Goal: Check status: Check status

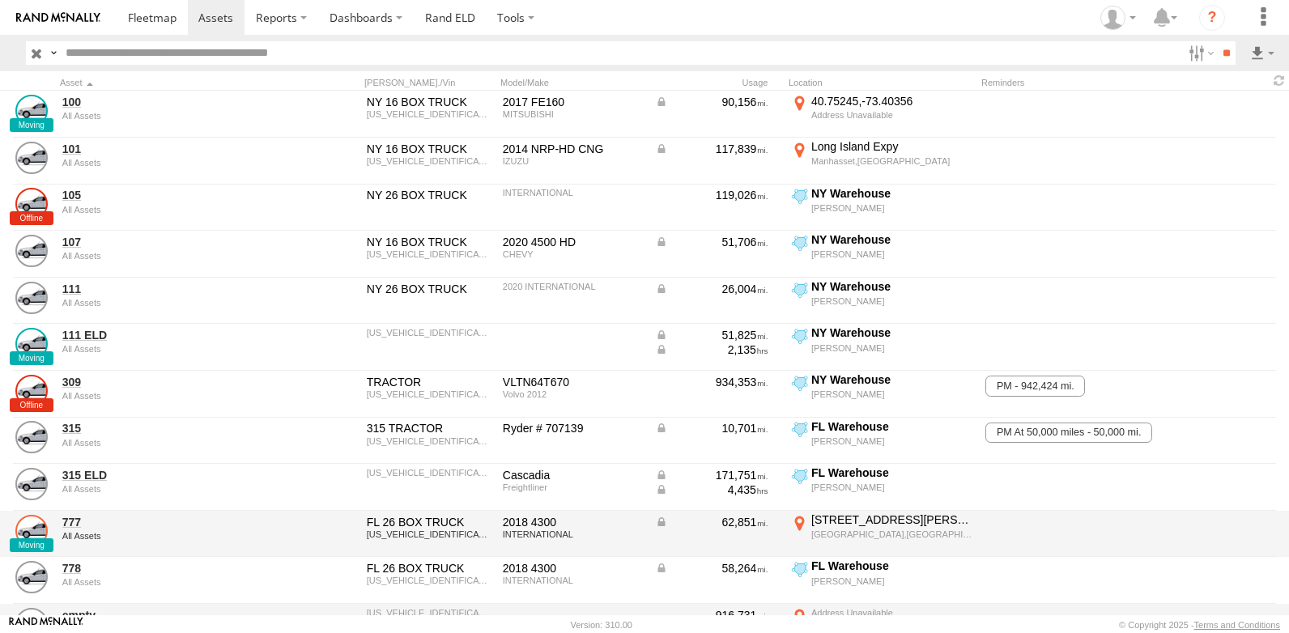
click at [30, 536] on link at bounding box center [31, 531] width 32 height 32
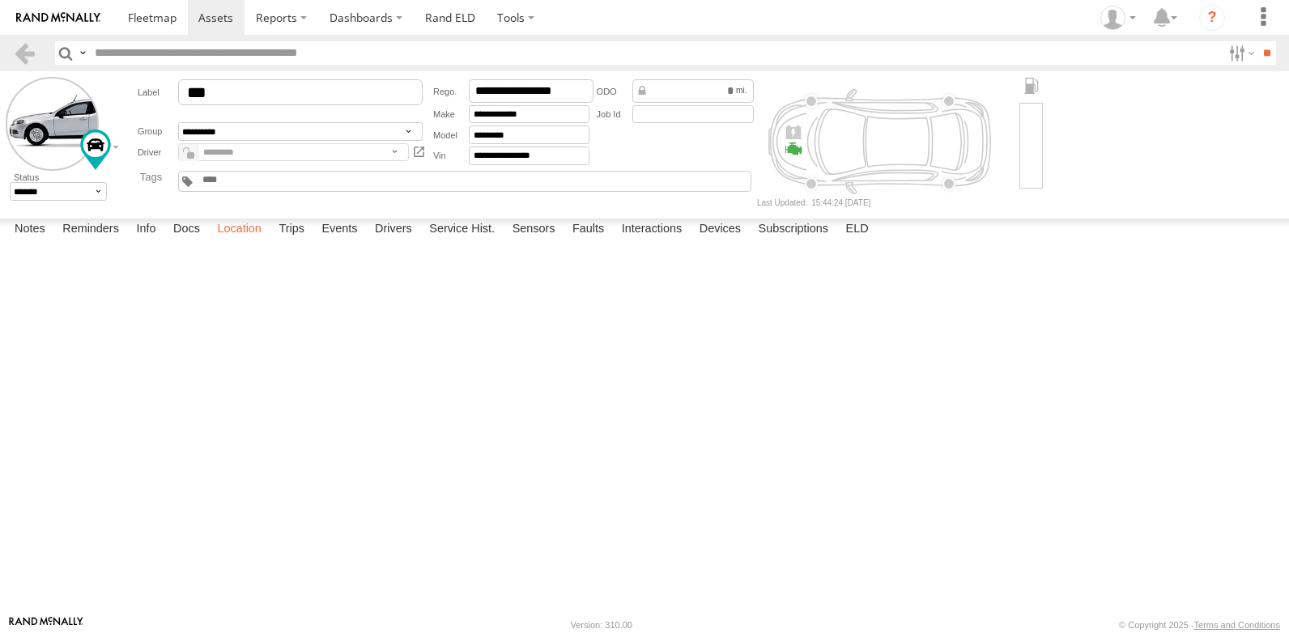
click at [233, 241] on label "Location" at bounding box center [239, 230] width 61 height 23
click at [0, 0] on span at bounding box center [0, 0] width 0 height 0
click at [0, 0] on link at bounding box center [0, 0] width 0 height 0
